Goal: Download file/media

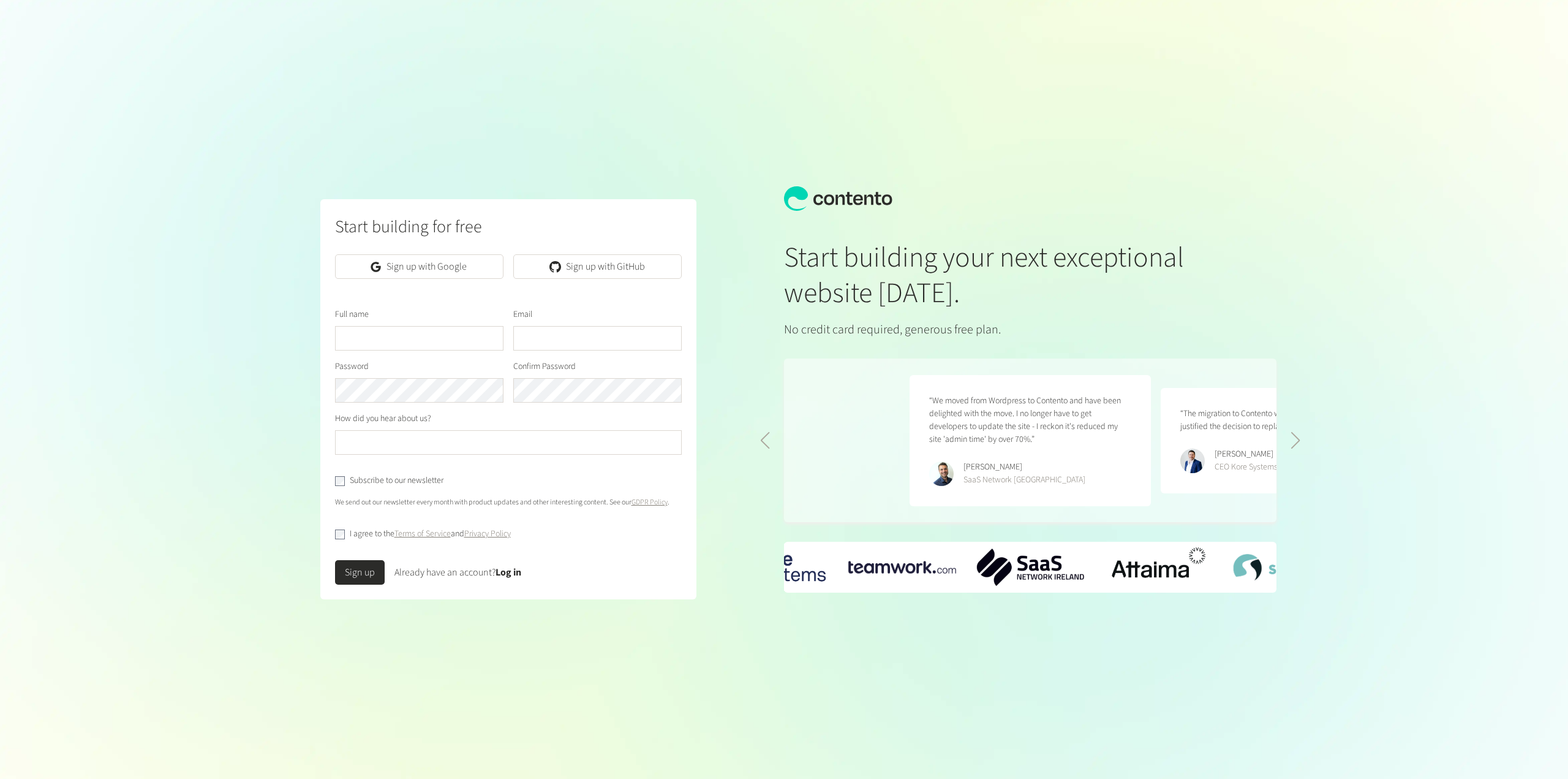
scroll to position [0, 502]
click at [508, 571] on link "Log in" at bounding box center [508, 572] width 26 height 13
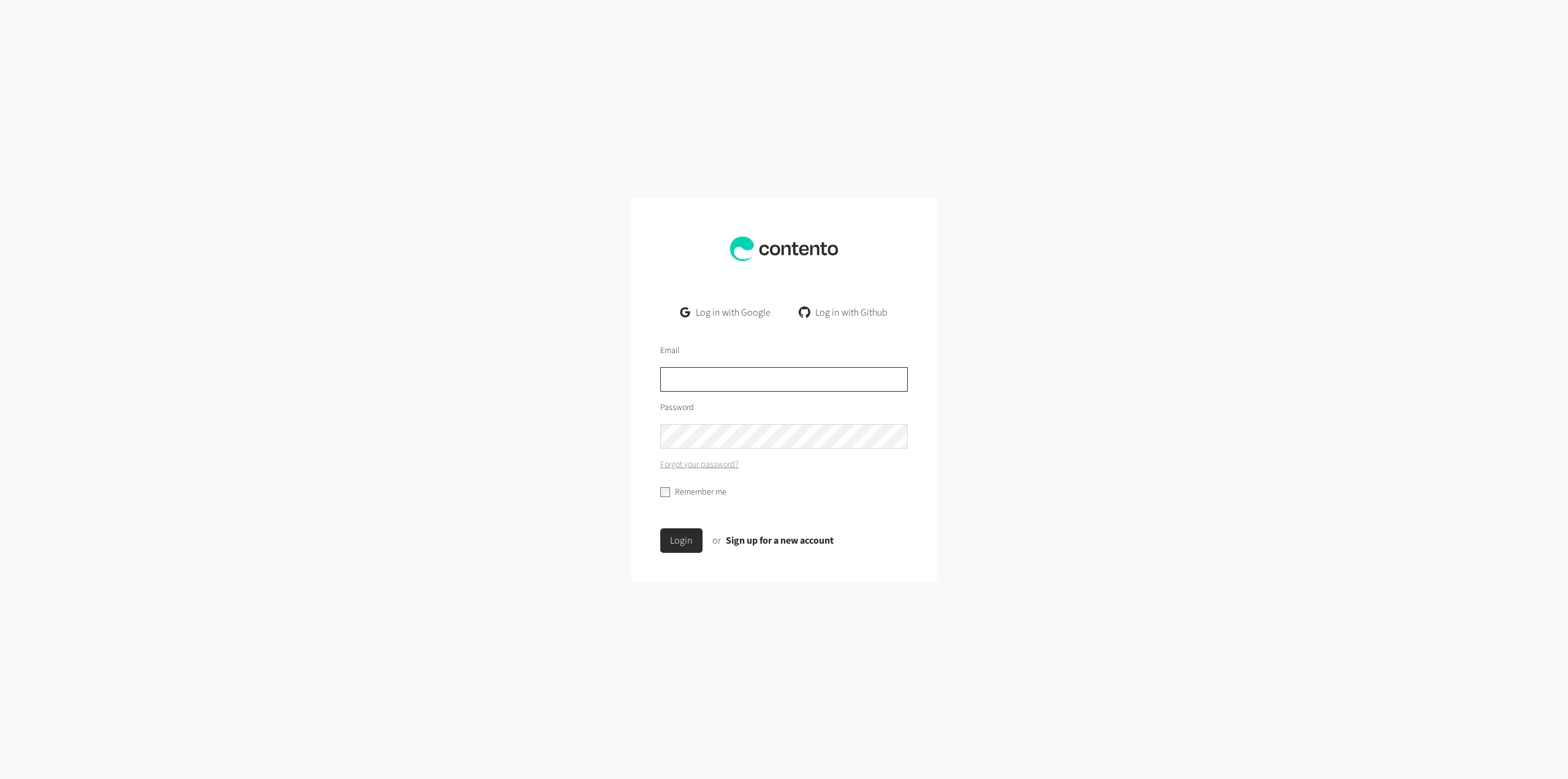
click at [704, 381] on input "text" at bounding box center [784, 379] width 248 height 24
click at [739, 316] on link "Log in with Google" at bounding box center [725, 312] width 110 height 24
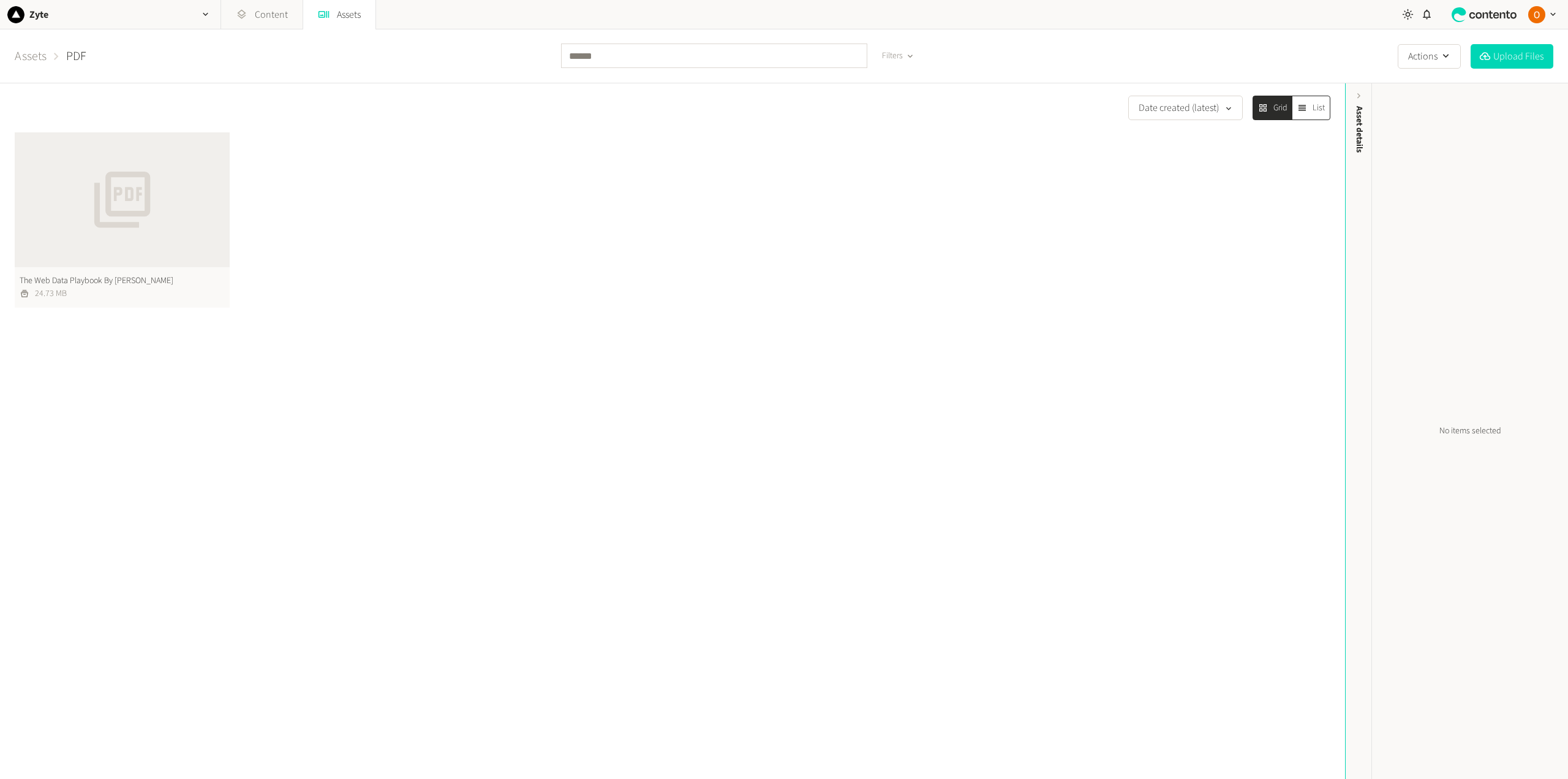
click at [162, 210] on button "The Web Data Playbook By Zyte 24.73 MB" at bounding box center [121, 219] width 215 height 176
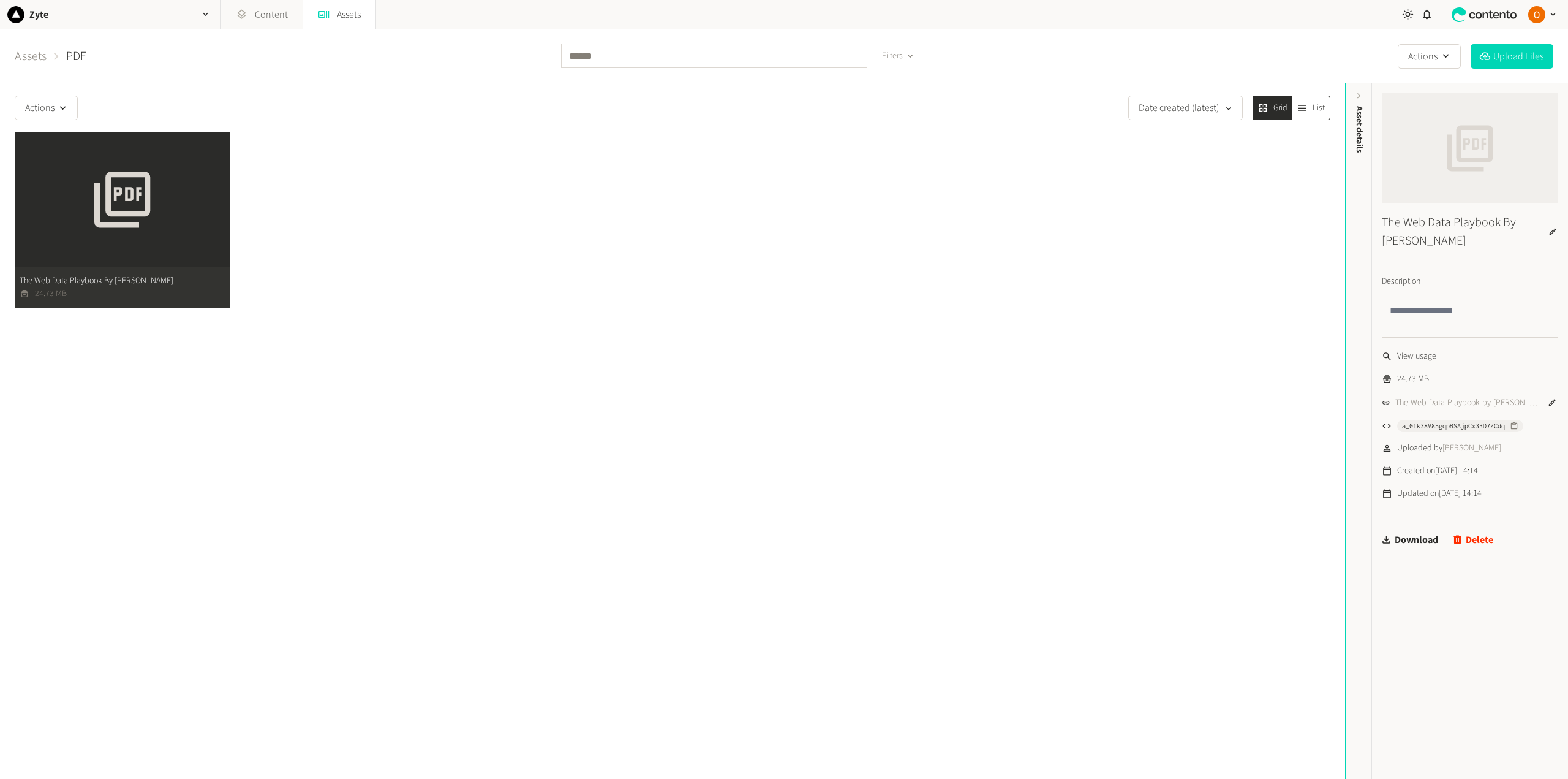
click at [162, 210] on button "The Web Data Playbook By Zyte 24.73 MB" at bounding box center [121, 219] width 215 height 176
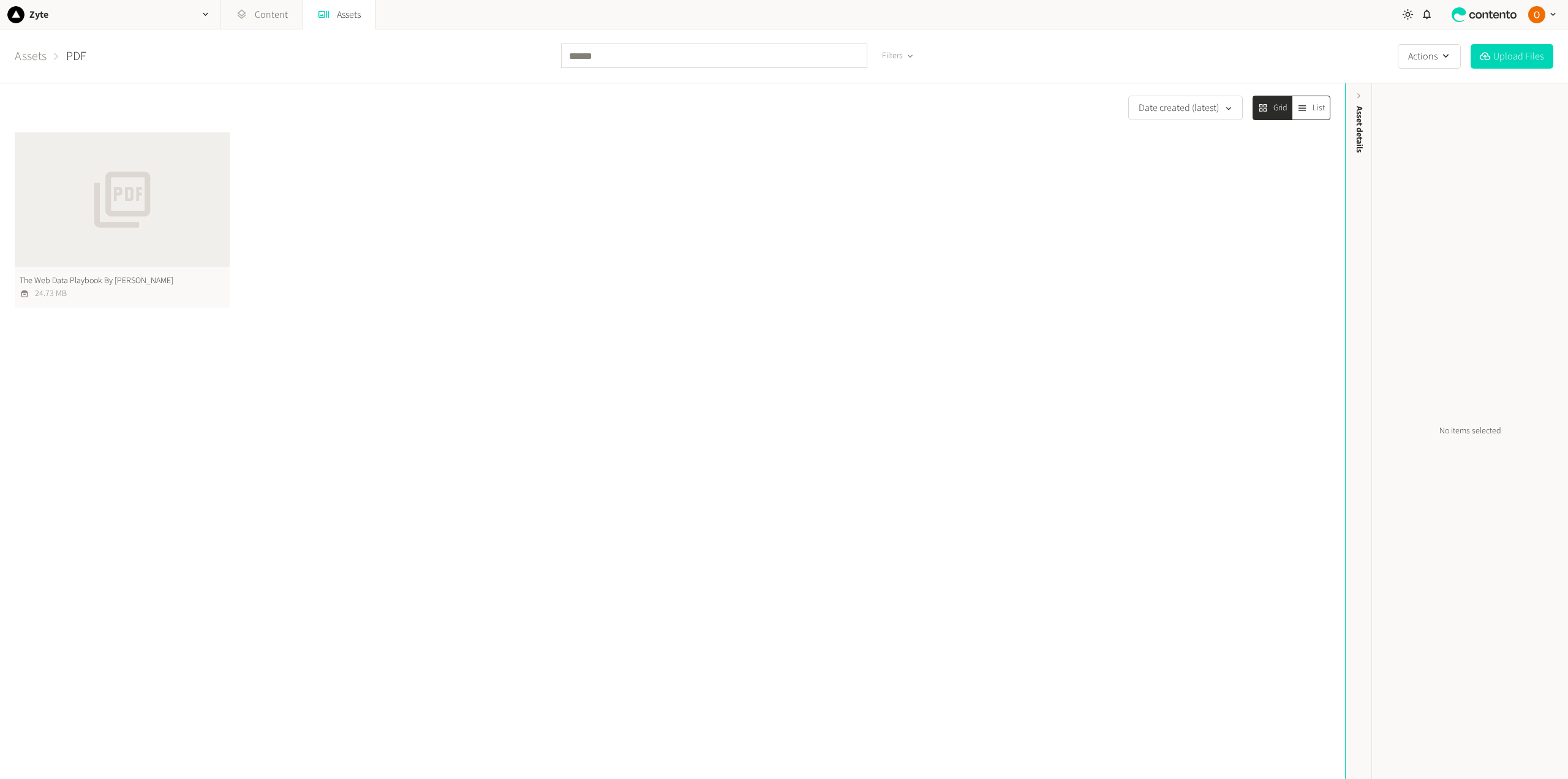
click at [162, 210] on button "The Web Data Playbook By Zyte 24.73 MB" at bounding box center [121, 219] width 215 height 176
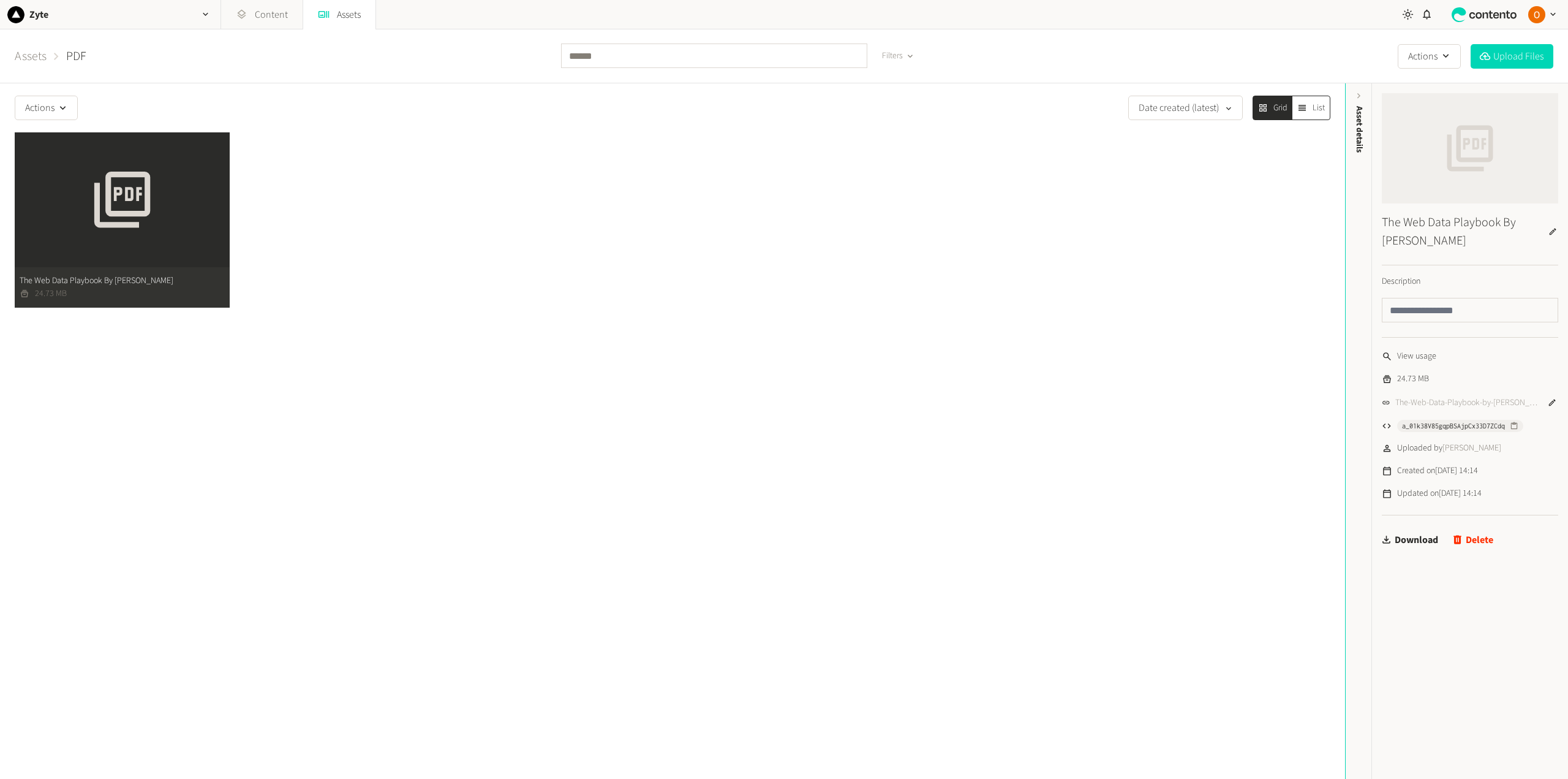
click at [1415, 401] on link "The-Web-Data-Playbook-by-Zyte.pdf" at bounding box center [1467, 403] width 145 height 12
click at [1461, 399] on link "The-Web-Data-Playbook-by-Zyte.pdf" at bounding box center [1467, 403] width 145 height 12
